Goal: Information Seeking & Learning: Learn about a topic

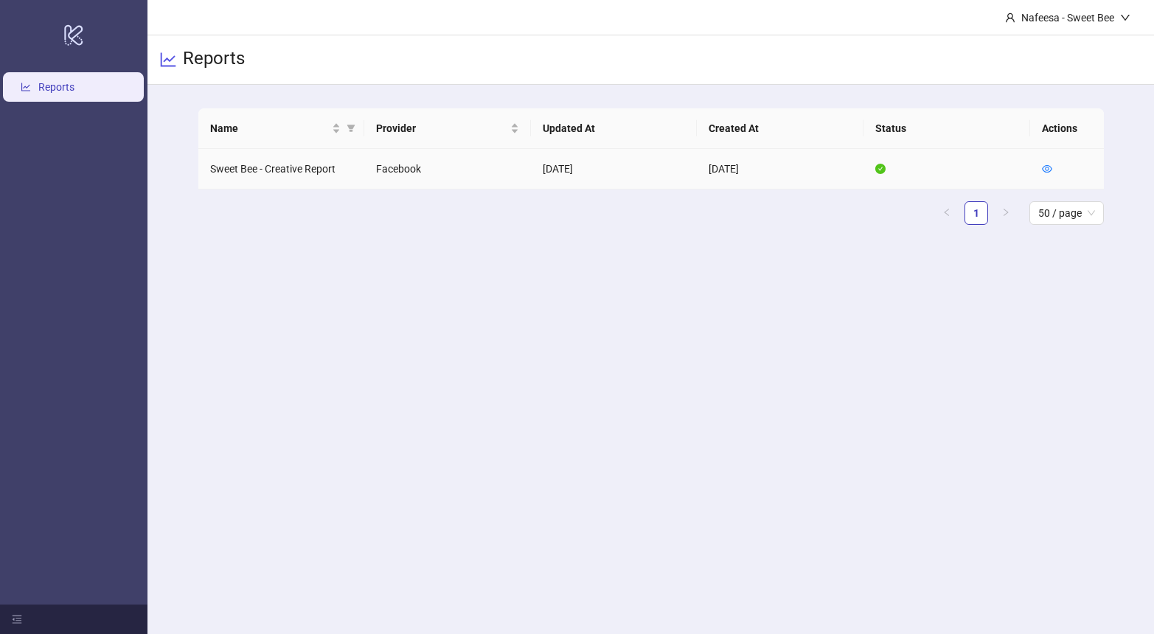
click at [260, 178] on td "Sweet Bee - Creative Report" at bounding box center [281, 169] width 167 height 41
click at [74, 94] on link "Reports" at bounding box center [56, 88] width 36 height 12
click at [38, 94] on link "Reports" at bounding box center [56, 88] width 36 height 12
click at [219, 175] on td "Sweet Bee - Creative Report" at bounding box center [281, 169] width 167 height 41
click at [1044, 172] on icon "eye" at bounding box center [1047, 169] width 10 height 10
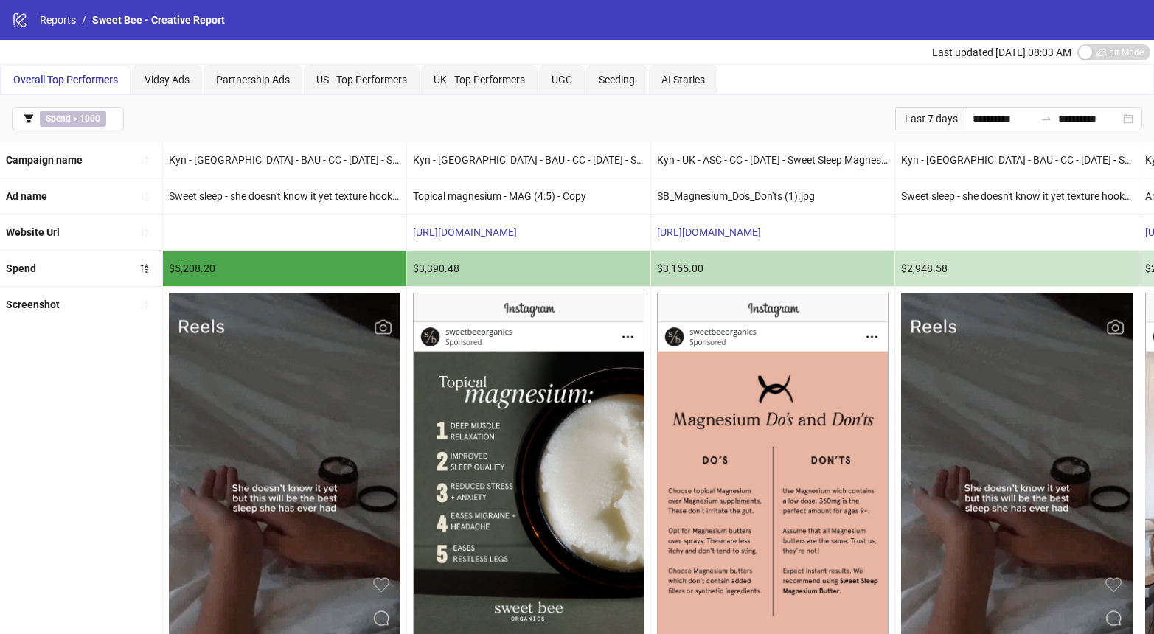
click at [53, 162] on b "Campaign name" at bounding box center [44, 160] width 77 height 12
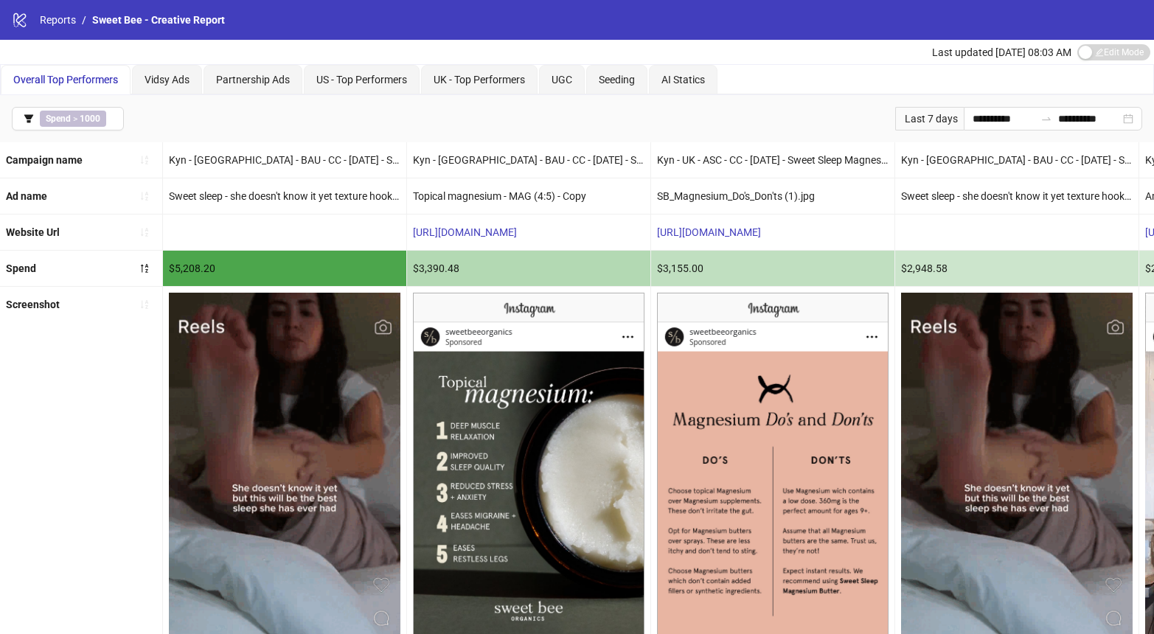
click at [54, 188] on div "Ad name" at bounding box center [81, 195] width 162 height 35
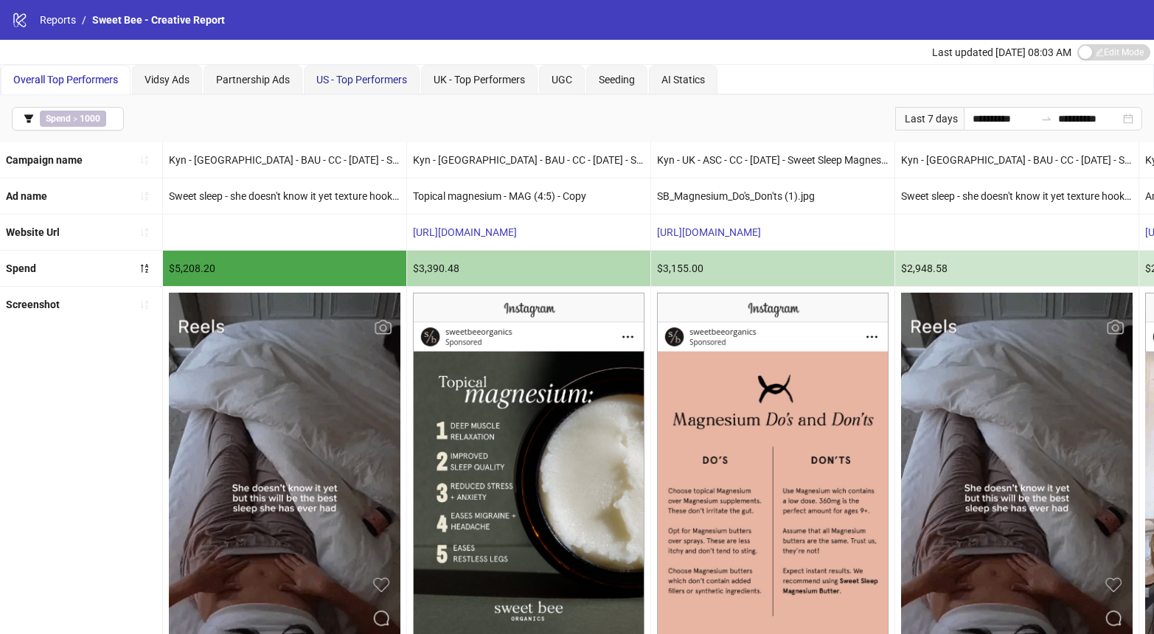
click at [353, 78] on span "US - Top Performers" at bounding box center [361, 80] width 91 height 12
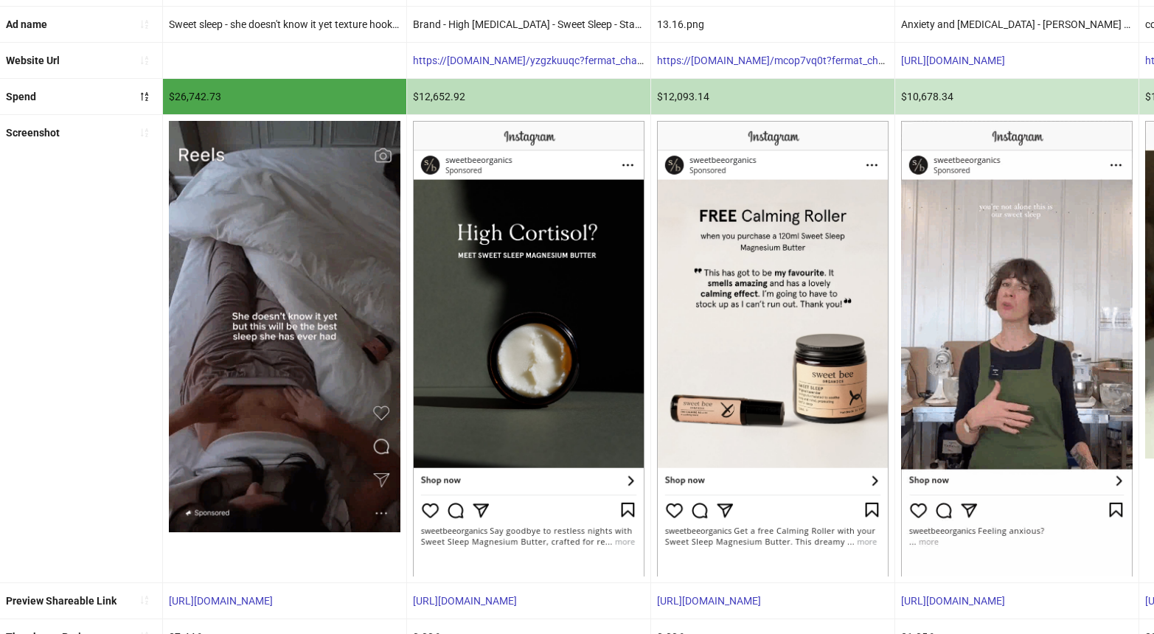
scroll to position [0, -1]
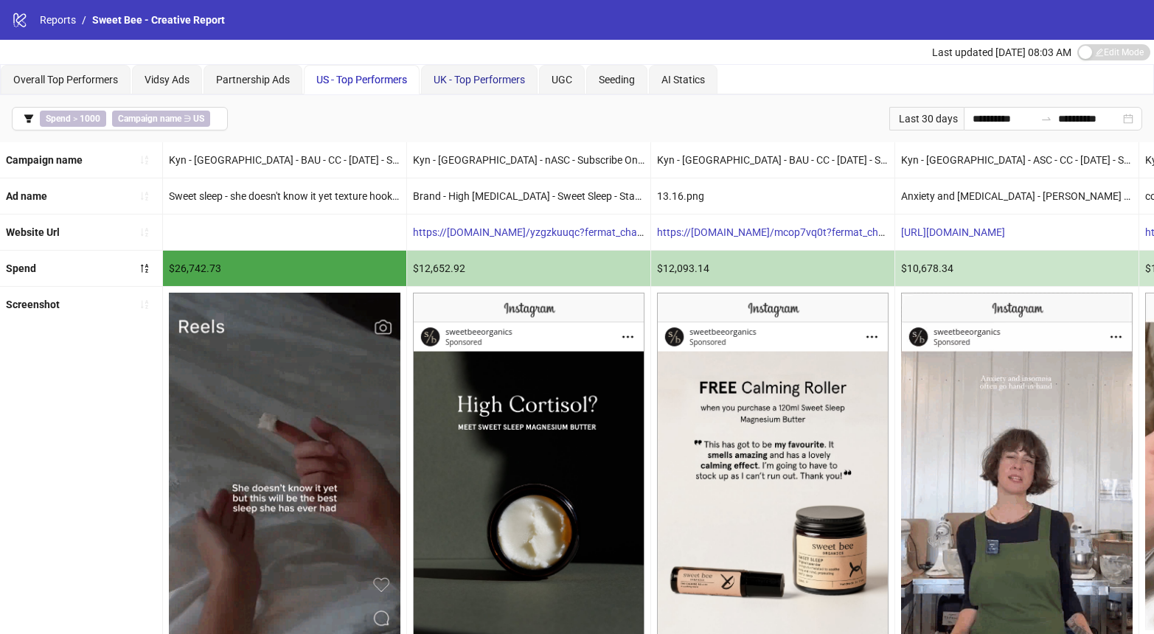
click at [455, 77] on span "UK - Top Performers" at bounding box center [479, 80] width 91 height 12
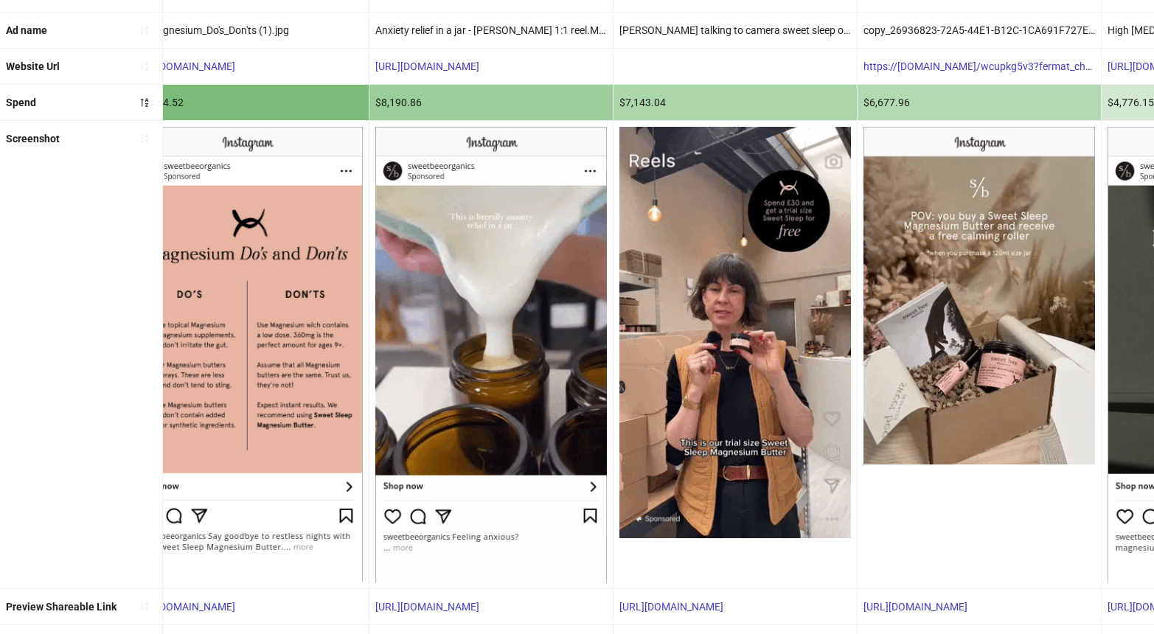
scroll to position [0, 817]
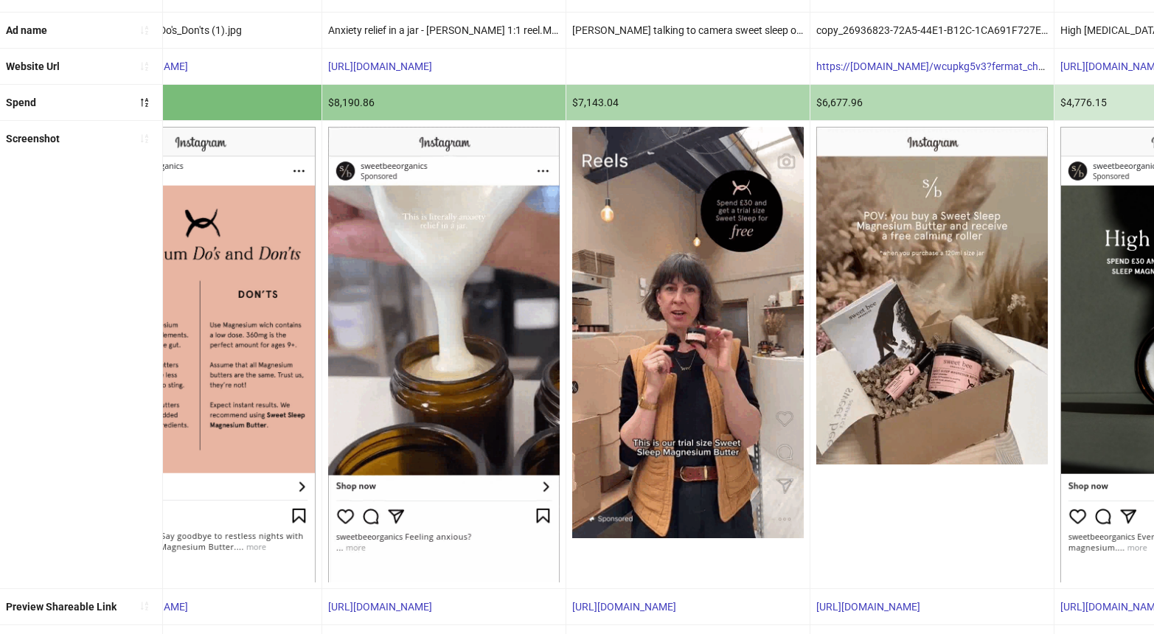
click at [659, 323] on img at bounding box center [688, 333] width 232 height 412
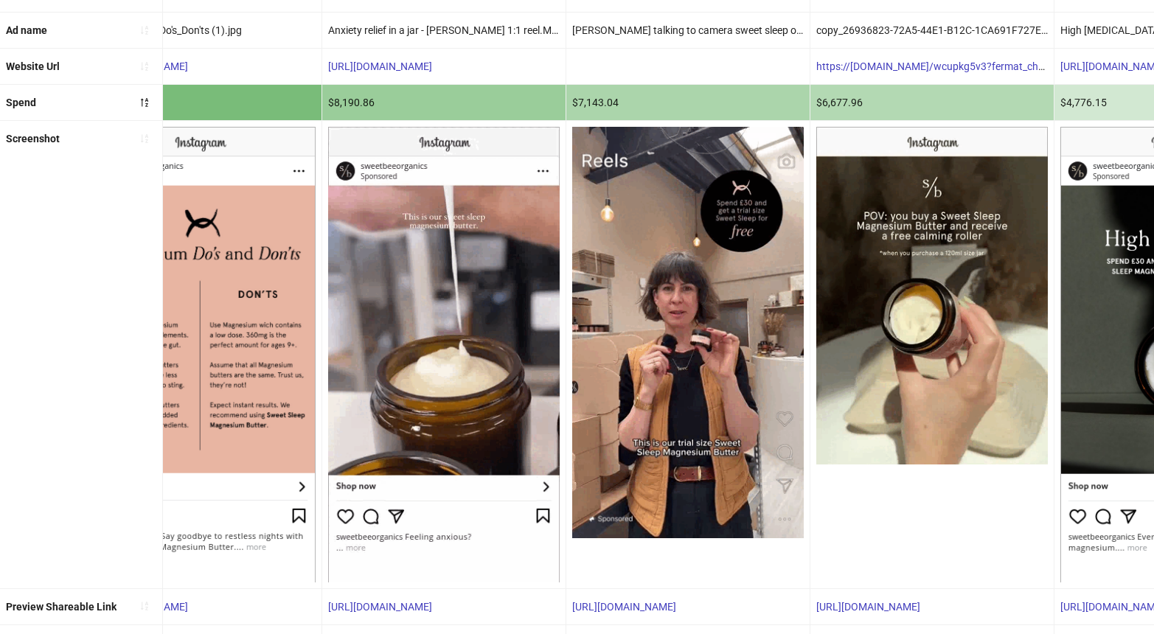
click at [659, 323] on img at bounding box center [688, 333] width 232 height 412
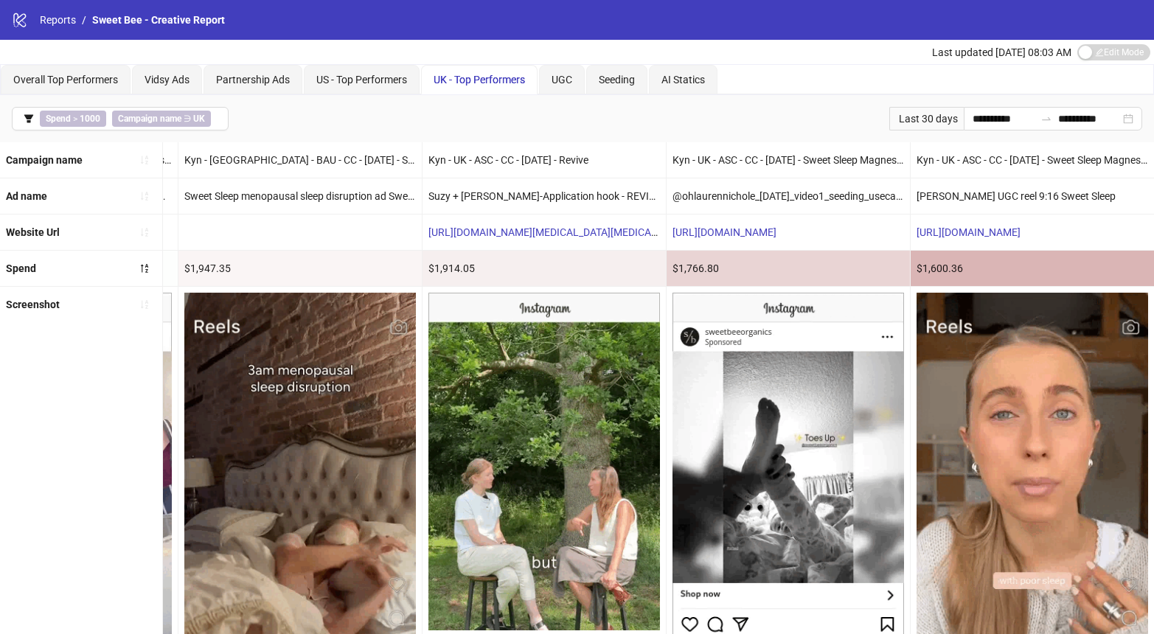
scroll to position [1, 0]
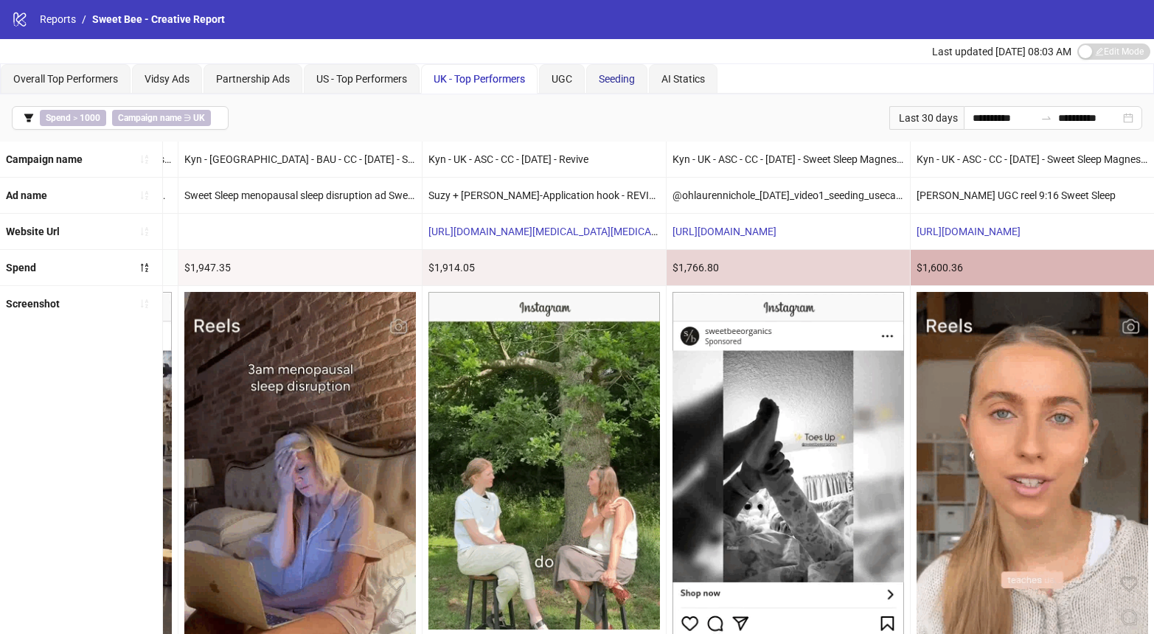
click at [620, 72] on div "Seeding" at bounding box center [617, 79] width 36 height 16
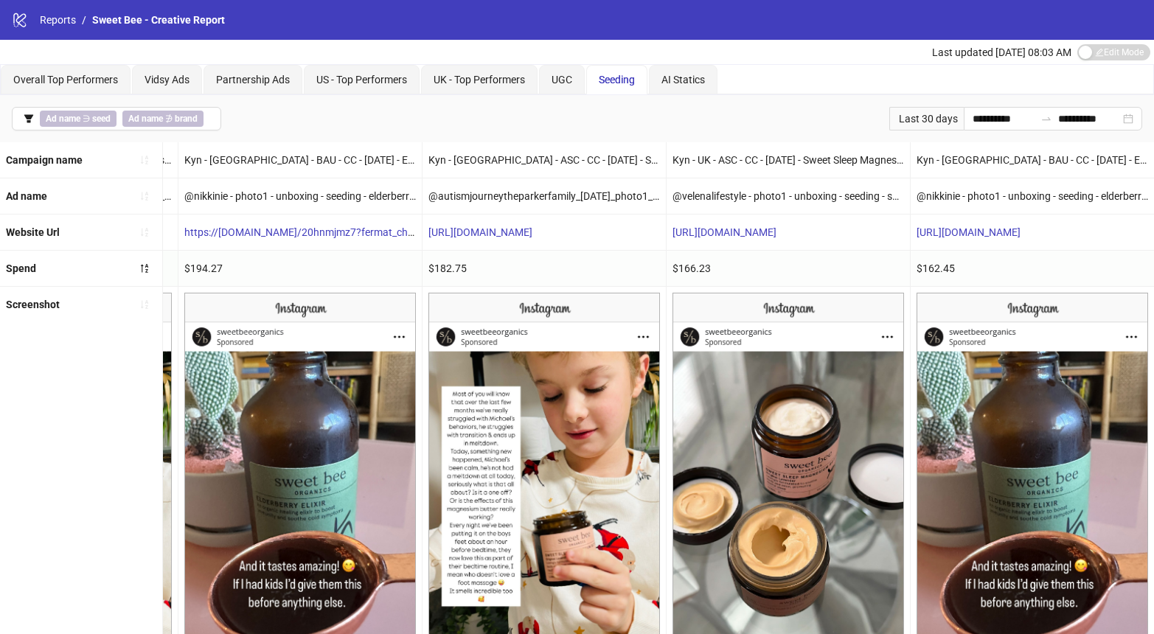
scroll to position [0, 0]
